Goal: Navigation & Orientation: Find specific page/section

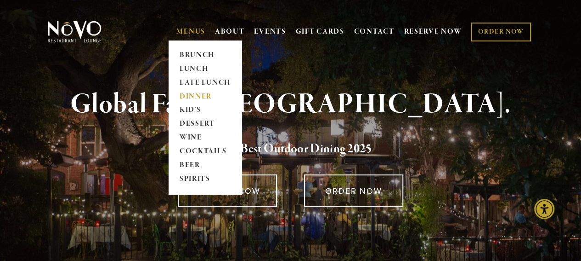
click at [199, 94] on link "DINNER" at bounding box center [204, 97] width 57 height 14
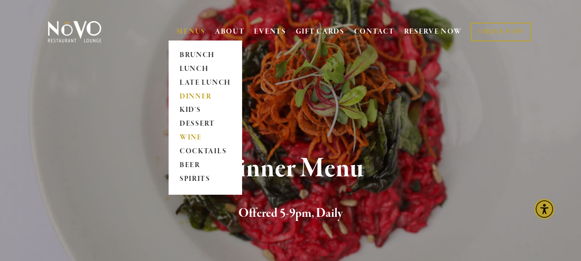
click at [193, 136] on link "WINE" at bounding box center [204, 138] width 57 height 14
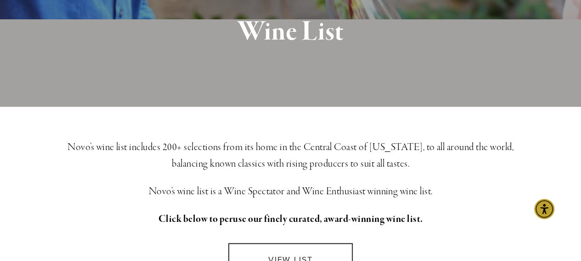
scroll to position [230, 0]
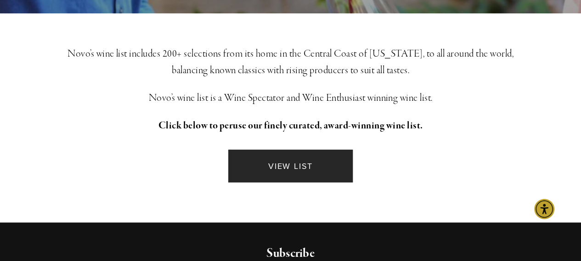
click at [295, 170] on link "VIEW LIST" at bounding box center [290, 165] width 125 height 33
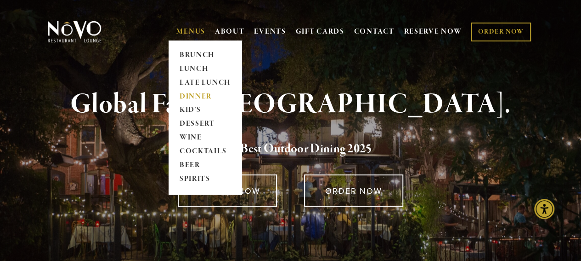
click at [190, 91] on link "DINNER" at bounding box center [204, 97] width 57 height 14
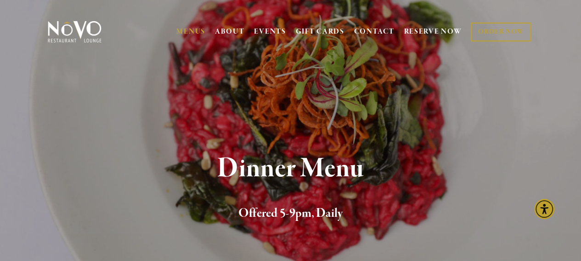
scroll to position [138, 0]
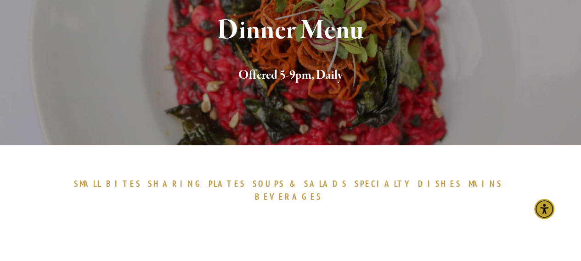
click at [304, 184] on span "SALADS" at bounding box center [326, 183] width 44 height 11
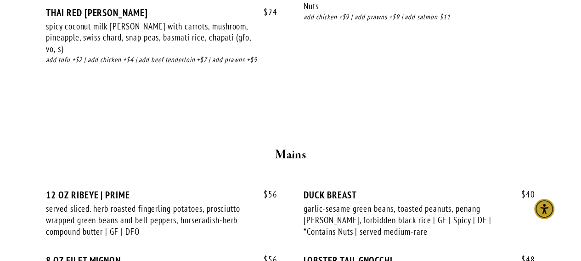
scroll to position [1596, 0]
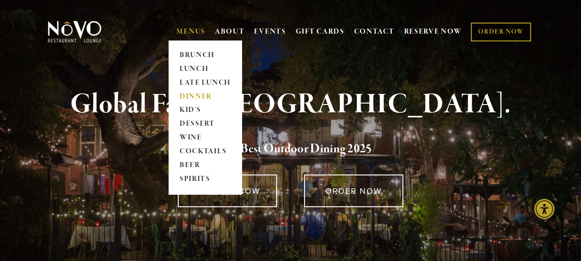
click at [188, 94] on link "DINNER" at bounding box center [204, 97] width 57 height 14
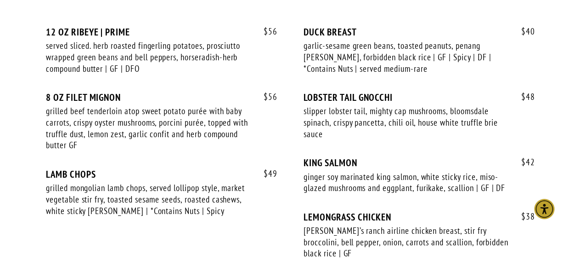
scroll to position [1792, 0]
